Goal: Find specific page/section: Find specific page/section

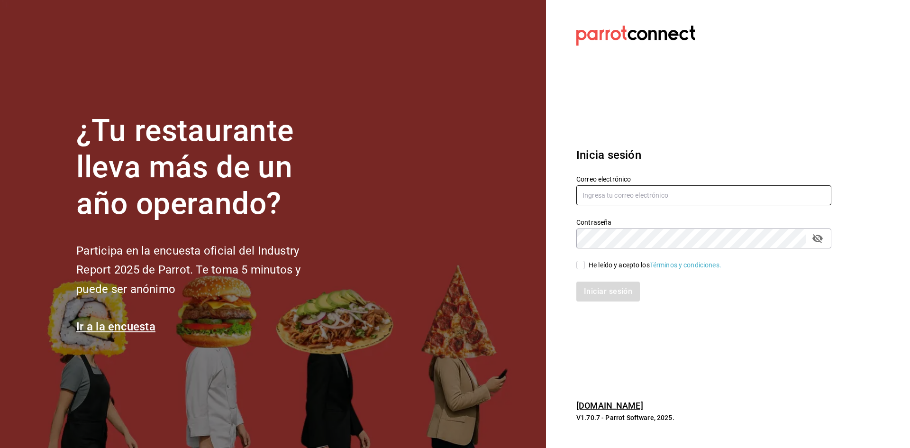
type input "[PERSON_NAME][EMAIL_ADDRESS][PERSON_NAME][DOMAIN_NAME]"
click at [586, 266] on span "He leído y acepto los Términos y condiciones." at bounding box center [653, 265] width 137 height 10
click at [585, 266] on input "He leído y acepto los Términos y condiciones." at bounding box center [580, 265] width 9 height 9
checkbox input "true"
click at [604, 289] on button "Iniciar sesión" at bounding box center [608, 292] width 64 height 20
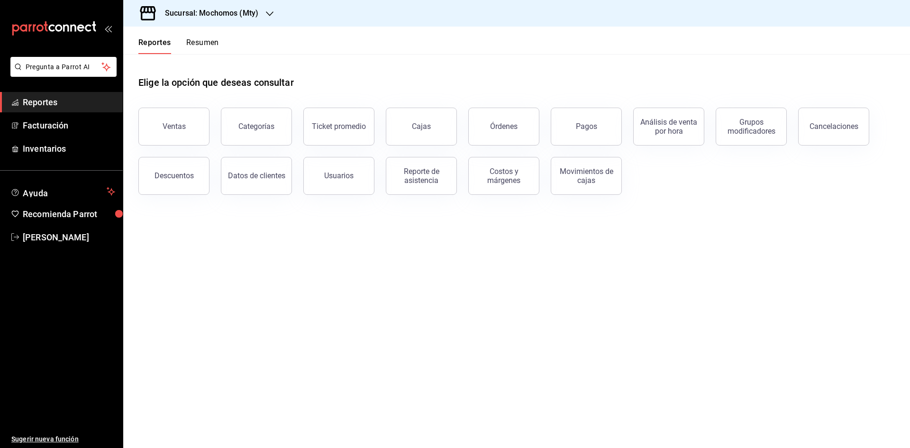
click at [266, 15] on icon "button" at bounding box center [270, 14] width 8 height 8
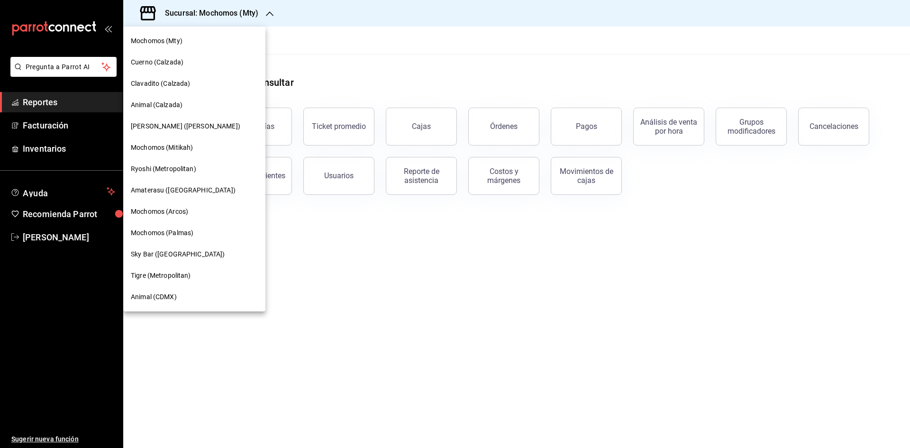
click at [307, 325] on div at bounding box center [455, 224] width 910 height 448
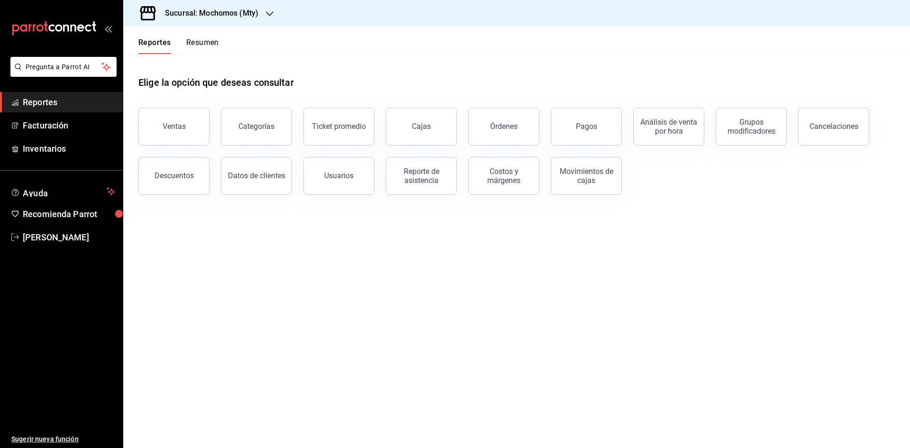
click at [192, 40] on button "Resumen" at bounding box center [202, 46] width 33 height 16
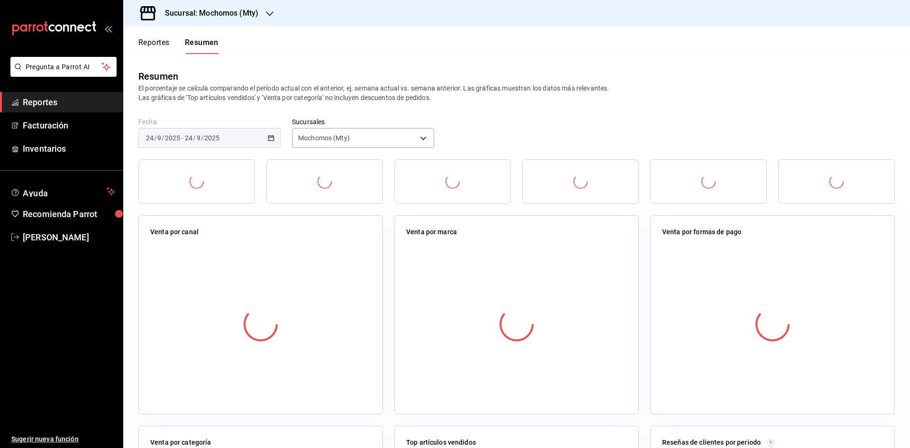
click at [154, 42] on button "Reportes" at bounding box center [153, 46] width 31 height 16
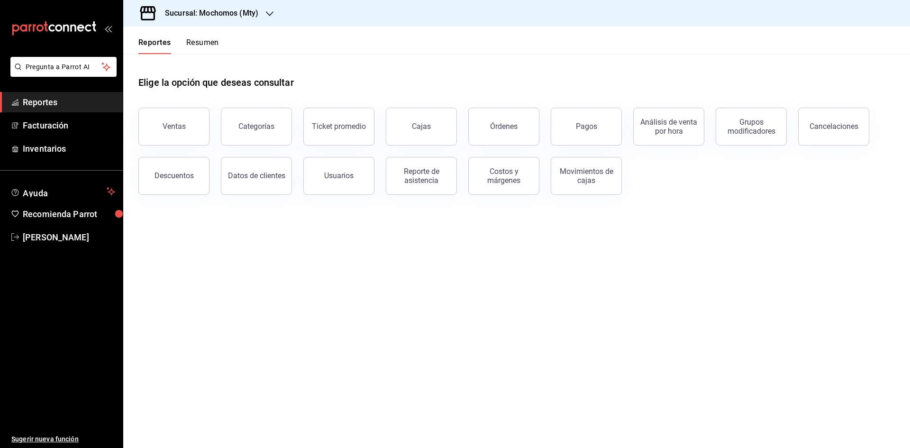
click at [244, 294] on main "Elige la opción que deseas consultar Ventas Categorías Ticket promedio Cajas Ór…" at bounding box center [516, 251] width 787 height 394
click at [256, 122] on div "Categorías" at bounding box center [256, 126] width 36 height 9
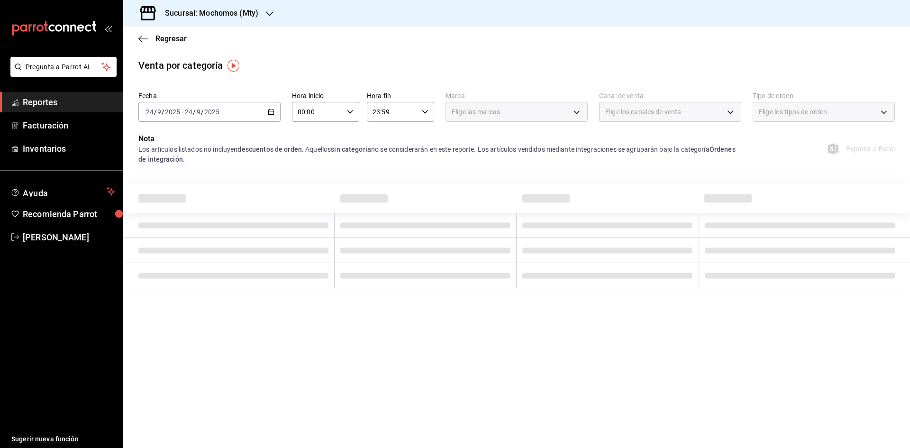
click at [259, 114] on div "[DATE] [DATE] - [DATE] [DATE]" at bounding box center [209, 112] width 142 height 20
click at [156, 145] on span "Hoy" at bounding box center [182, 141] width 73 height 10
click at [232, 65] on img "button" at bounding box center [234, 66] width 12 height 12
click at [293, 55] on main "Regresar Venta por categoría Fecha [DATE] [DATE] - [DATE] [DATE] Hora inicio 00…" at bounding box center [516, 237] width 787 height 421
click at [169, 64] on div "Venta por categoría" at bounding box center [180, 65] width 85 height 14
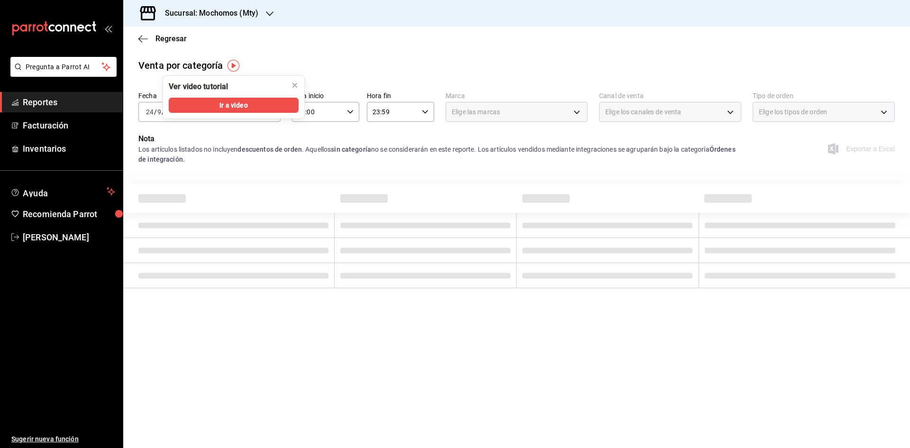
drag, startPoint x: 249, startPoint y: 35, endPoint x: 279, endPoint y: 49, distance: 33.7
click at [251, 37] on div "Regresar" at bounding box center [516, 39] width 787 height 24
click at [382, 147] on div "Los artículos listados no incluyen descuentos de orden . Aquellos sin categoría…" at bounding box center [439, 155] width 603 height 20
click at [248, 124] on div "Fecha [DATE] [DATE] - [DATE] [DATE] Hora inicio 00:00 Hora inicio Hora fin 23:5…" at bounding box center [516, 111] width 757 height 46
click at [292, 84] on icon "close" at bounding box center [295, 86] width 8 height 8
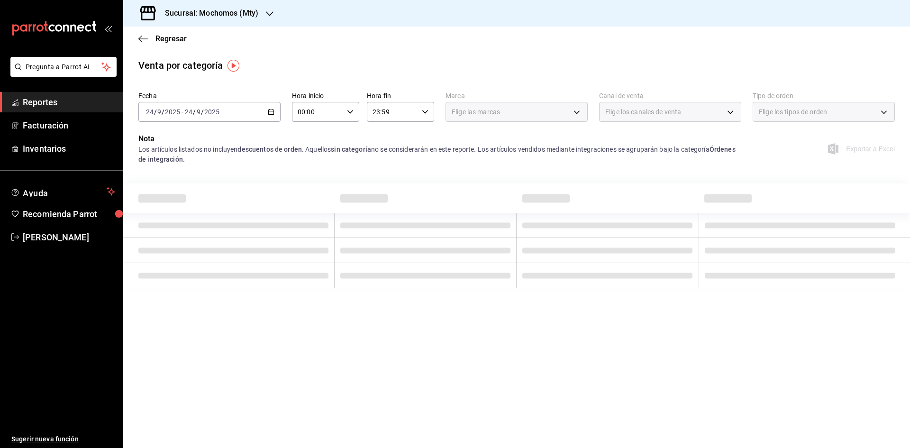
click at [300, 134] on p "Nota" at bounding box center [439, 138] width 603 height 11
click at [852, 102] on div "Elige los tipos de orden" at bounding box center [824, 112] width 142 height 20
click at [845, 110] on div "Elige los tipos de orden" at bounding box center [824, 112] width 142 height 20
click at [674, 118] on div "Elige los canales de venta" at bounding box center [670, 112] width 142 height 20
click at [495, 117] on span "Elige las marcas" at bounding box center [476, 111] width 48 height 9
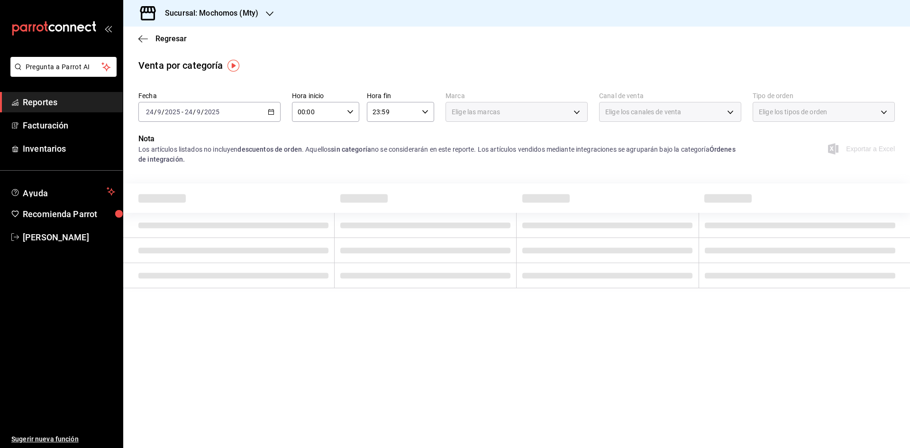
click at [276, 147] on strong "descuentos de orden" at bounding box center [270, 150] width 64 height 8
click at [51, 214] on span "Recomienda Parrot" at bounding box center [69, 214] width 92 height 13
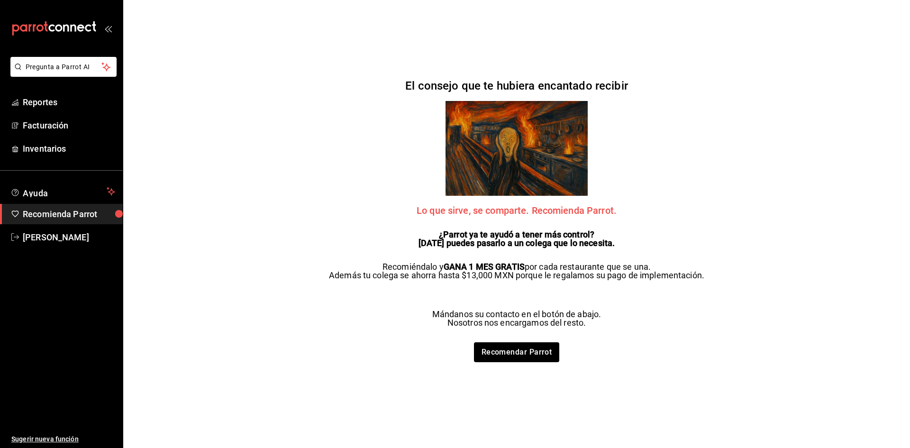
click at [247, 188] on div "Pregunta a Parrot AI Reportes Facturación Inventarios Ayuda Recomienda Parrot […" at bounding box center [455, 224] width 910 height 448
click at [51, 106] on span "Reportes" at bounding box center [69, 102] width 92 height 13
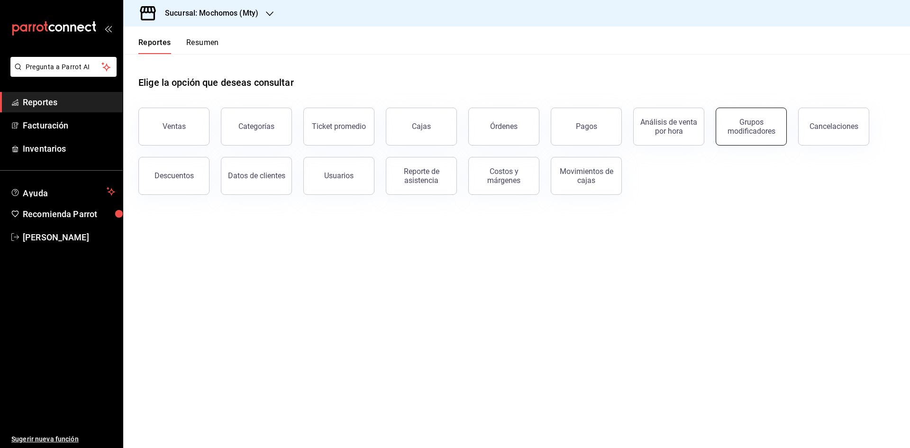
click at [773, 124] on div "Grupos modificadores" at bounding box center [751, 127] width 59 height 18
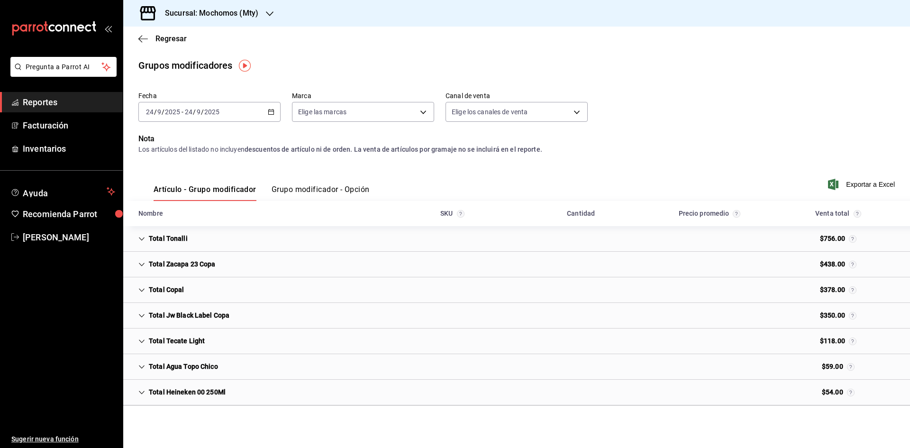
click at [294, 183] on div "Artículo - Grupo modificador Grupo modificador - Opción" at bounding box center [253, 187] width 231 height 27
click at [292, 189] on button "Grupo modificador - Opción" at bounding box center [321, 193] width 98 height 16
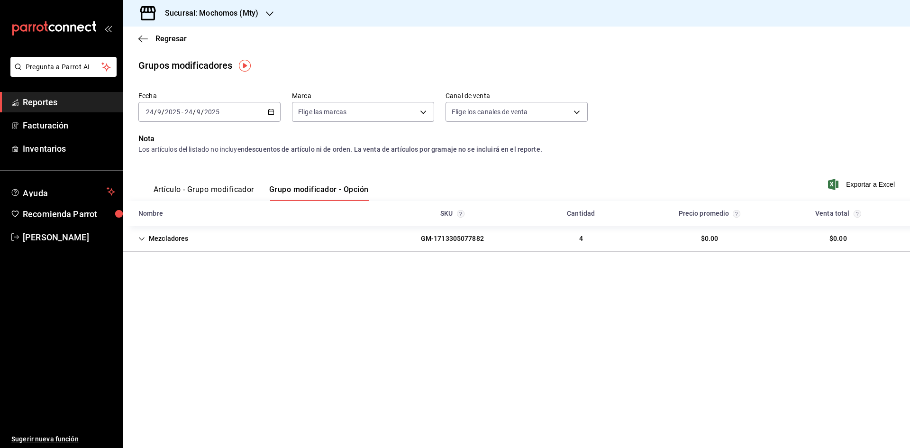
click at [235, 192] on button "Artículo - Grupo modificador" at bounding box center [204, 193] width 101 height 16
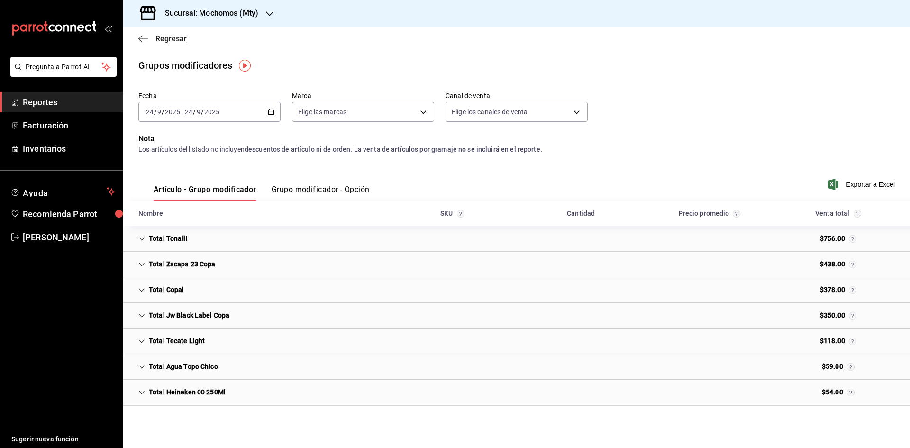
click at [149, 36] on span "Regresar" at bounding box center [162, 38] width 48 height 9
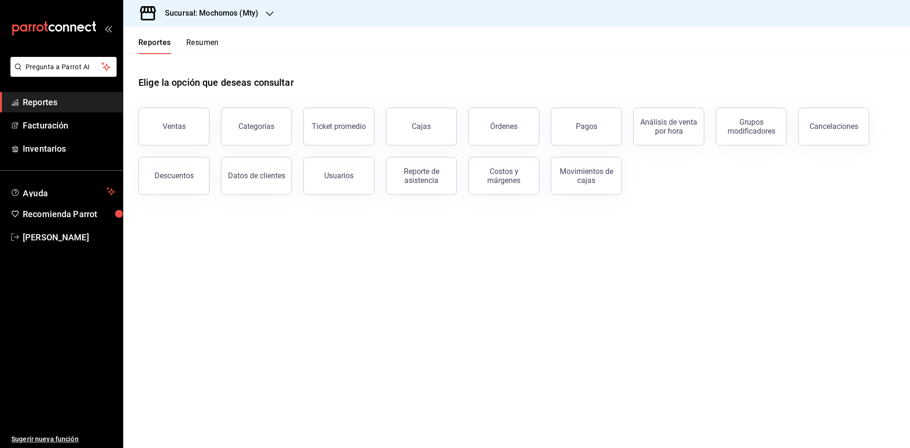
click at [201, 46] on button "Resumen" at bounding box center [202, 46] width 33 height 16
